Goal: Transaction & Acquisition: Download file/media

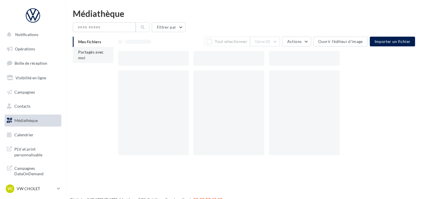
click at [87, 57] on li "Partagés avec moi" at bounding box center [93, 55] width 41 height 16
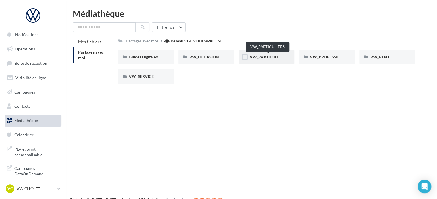
click at [267, 58] on span "VW_PARTICULIERS" at bounding box center [267, 56] width 36 height 5
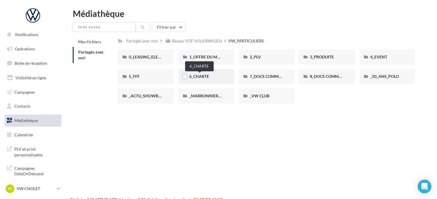
click at [208, 74] on span "6_CHARTE" at bounding box center [199, 76] width 20 height 5
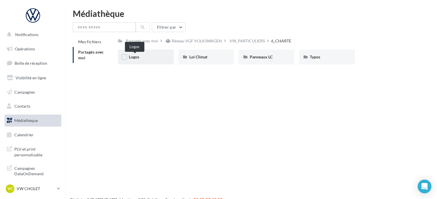
click at [139, 56] on span "Logos" at bounding box center [134, 56] width 10 height 5
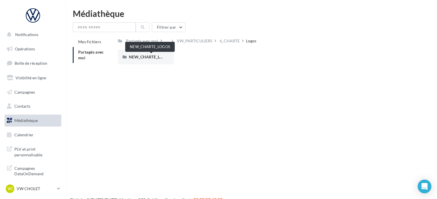
click at [140, 56] on span "NEW_CHARTE_LOGOS" at bounding box center [150, 56] width 42 height 5
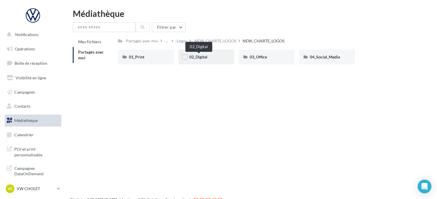
click at [200, 55] on span "02_Digital" at bounding box center [198, 56] width 18 height 5
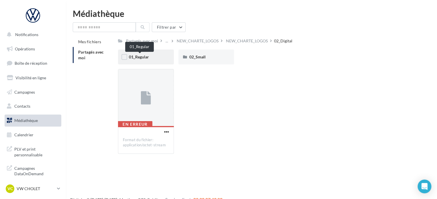
click at [149, 58] on span "01_Regular" at bounding box center [139, 56] width 20 height 5
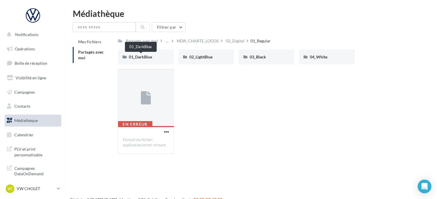
click at [149, 58] on span "01_DarkBlue" at bounding box center [140, 56] width 23 height 5
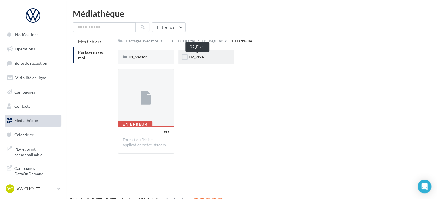
click at [203, 58] on span "02_Pixel" at bounding box center [196, 56] width 15 height 5
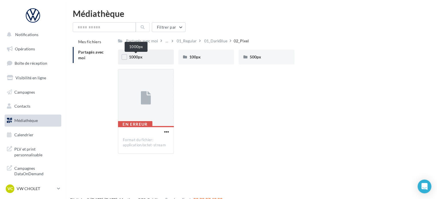
click at [139, 57] on span "1000px" at bounding box center [136, 56] width 14 height 5
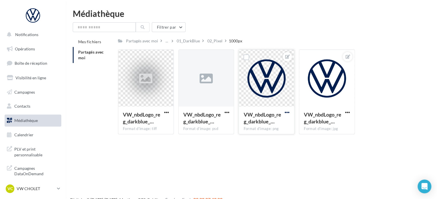
click at [289, 114] on span "button" at bounding box center [287, 112] width 5 height 5
click at [269, 138] on button "Télécharger" at bounding box center [260, 138] width 60 height 15
click at [420, 91] on div "Mes fichiers Partagés avec moi Partagés avec moi ... 01_DarkBlue 02_Pixel 1000p…" at bounding box center [254, 88] width 362 height 102
